Goal: Task Accomplishment & Management: Manage account settings

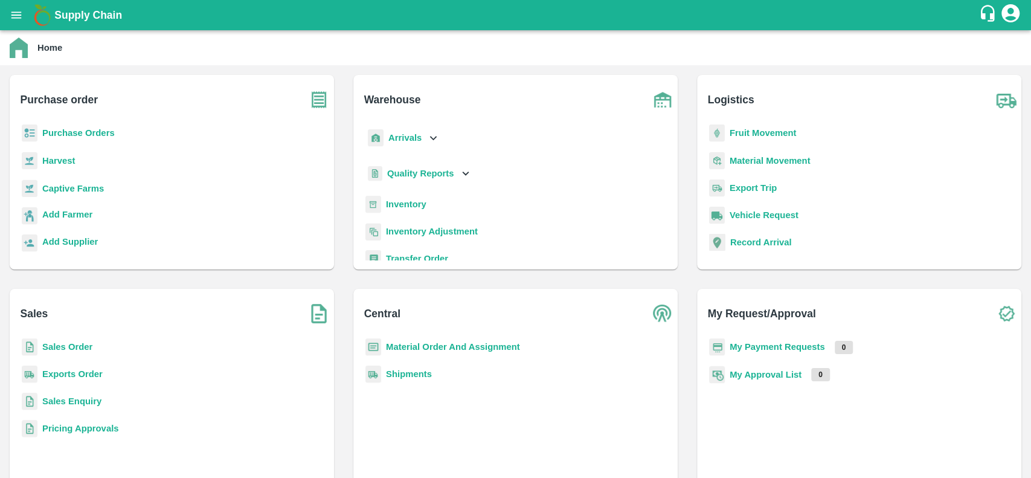
click at [48, 346] on b "Sales Order" at bounding box center [67, 347] width 50 height 10
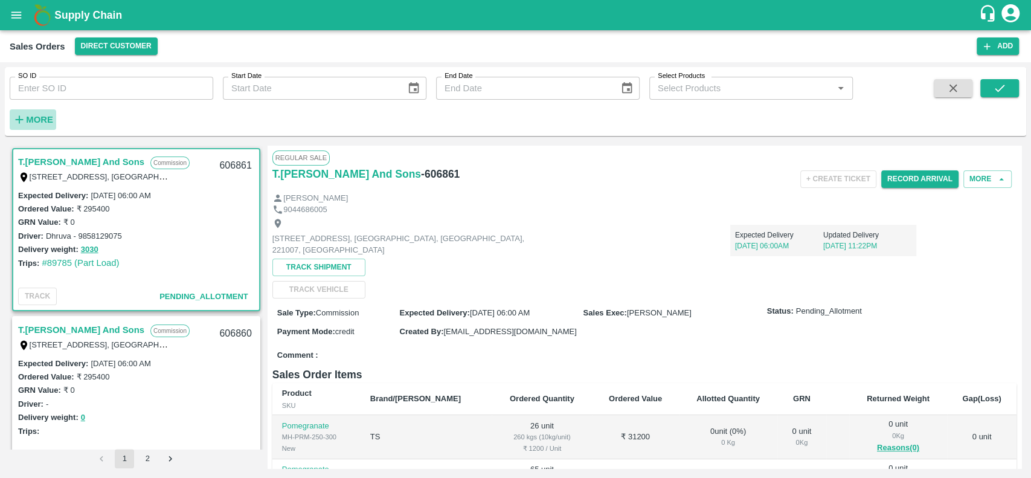
click at [33, 118] on strong "More" at bounding box center [39, 120] width 27 height 10
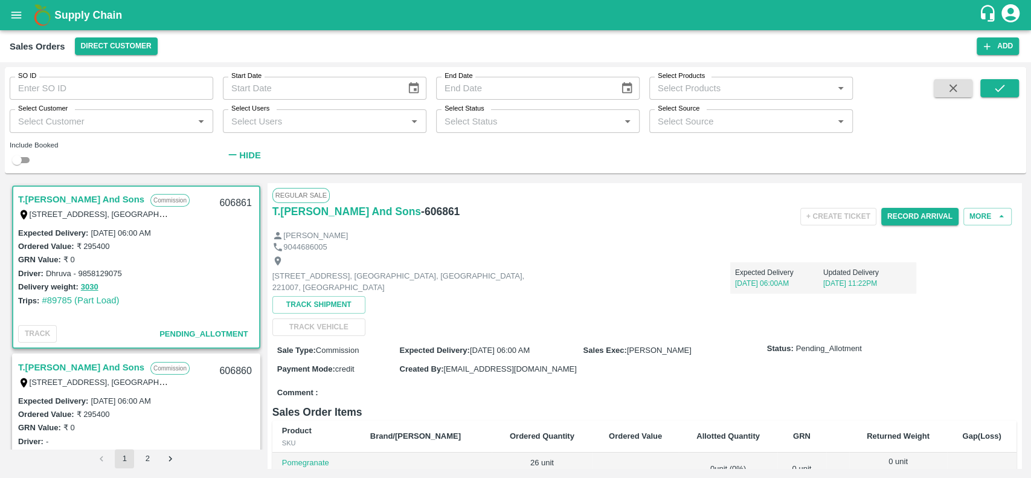
click at [39, 119] on input "Select Customer" at bounding box center [101, 121] width 176 height 16
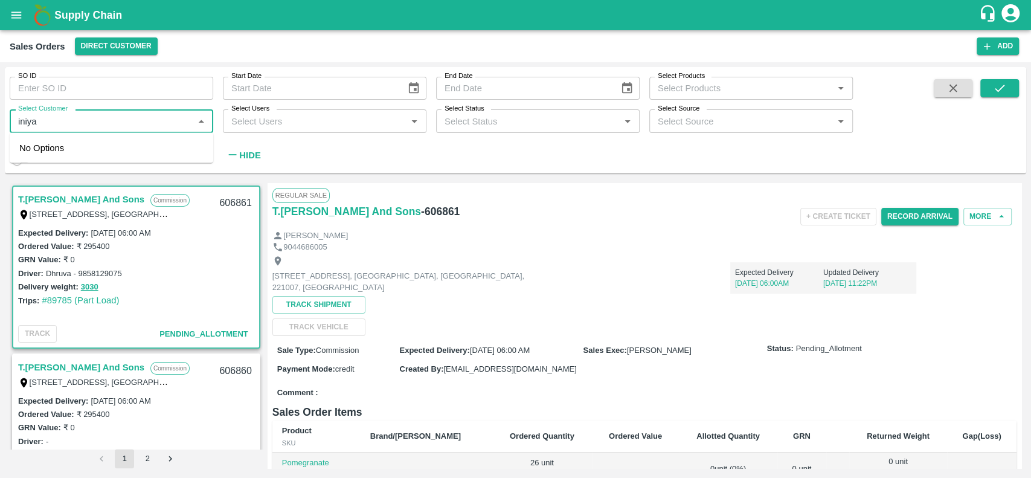
type input "iniya"
click at [26, 149] on input "checkbox" at bounding box center [31, 153] width 24 height 24
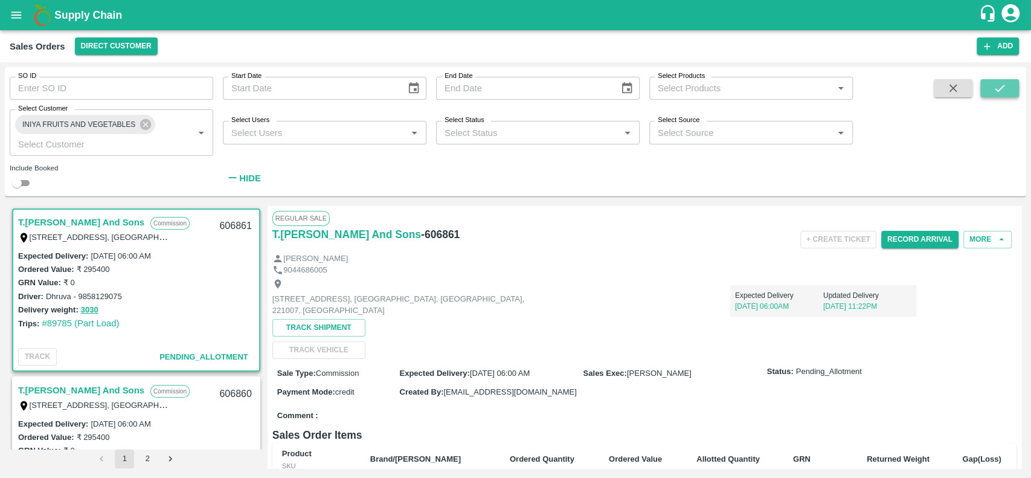
click at [998, 87] on icon "submit" at bounding box center [999, 88] width 13 height 13
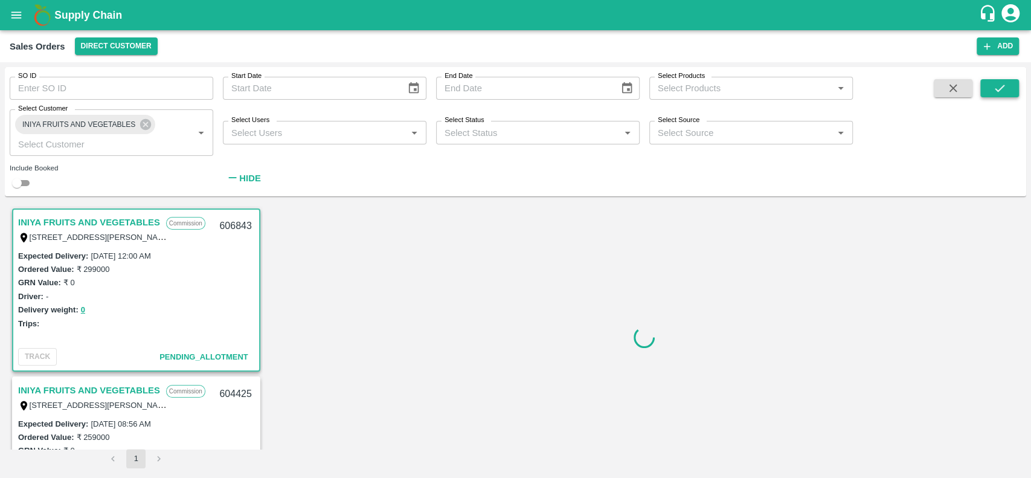
scroll to position [2, 0]
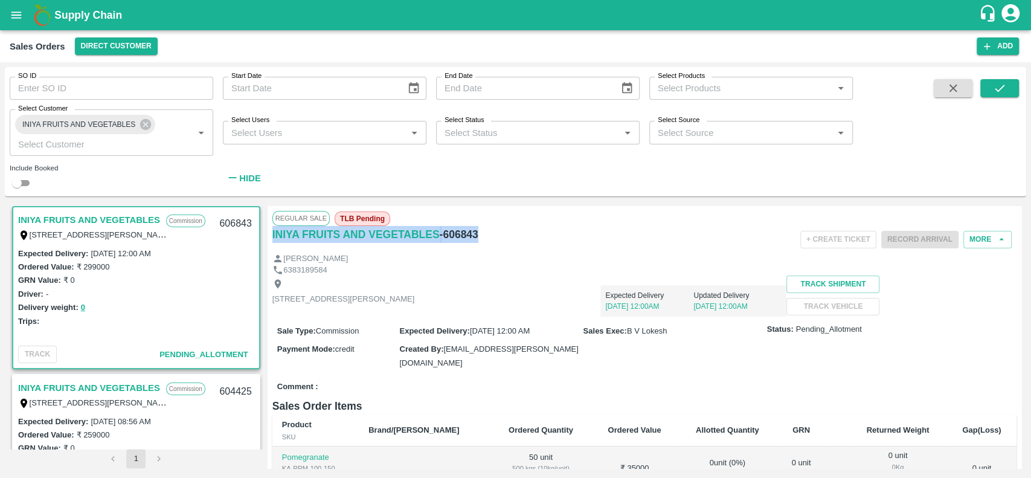
drag, startPoint x: 477, startPoint y: 231, endPoint x: 271, endPoint y: 239, distance: 206.1
click at [271, 239] on div "Regular Sale TLB Pending INIYA FRUITS AND VEGETABLES - 606843 + Create Ticket R…" at bounding box center [645, 337] width 754 height 262
copy div "INIYA FRUITS AND VEGETABLES - 606843"
